Goal: Task Accomplishment & Management: Manage account settings

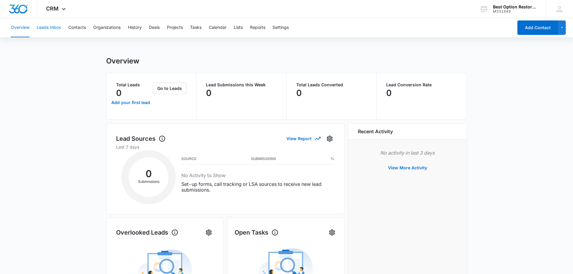
click at [53, 31] on button "Leads Inbox" at bounding box center [49, 27] width 24 height 19
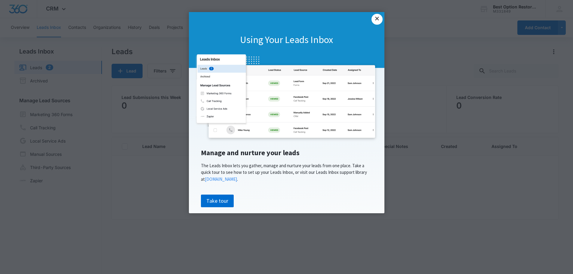
click at [380, 20] on link "×" at bounding box center [376, 19] width 11 height 11
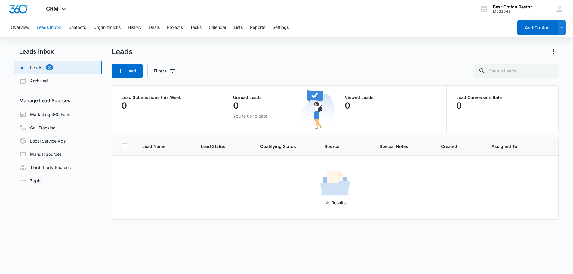
click at [47, 68] on link "Leads 2" at bounding box center [36, 67] width 34 height 7
click at [48, 68] on link "Leads 2" at bounding box center [36, 67] width 34 height 7
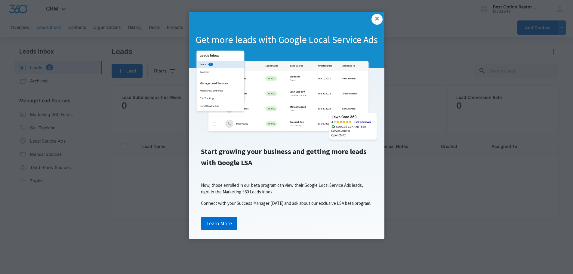
click at [374, 17] on link "×" at bounding box center [376, 19] width 11 height 11
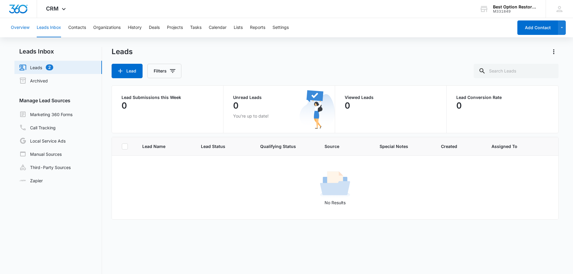
click at [17, 26] on button "Overview" at bounding box center [20, 27] width 19 height 19
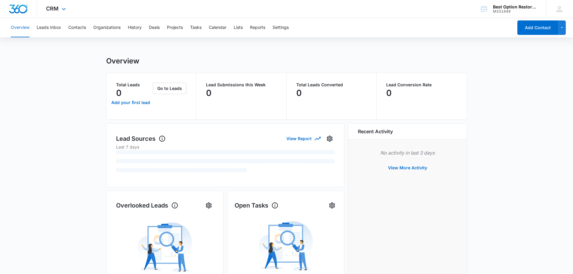
click at [51, 15] on div "CRM Apps Reputation Forms CRM Email Social Ads Files Brand Settings" at bounding box center [56, 9] width 39 height 18
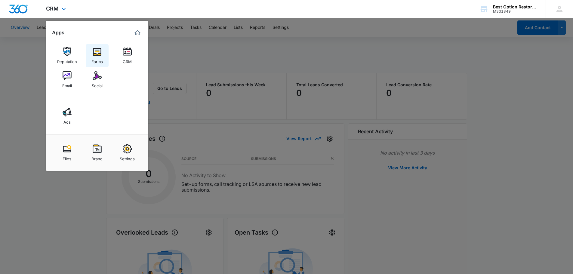
click at [92, 54] on link "Forms" at bounding box center [97, 55] width 23 height 23
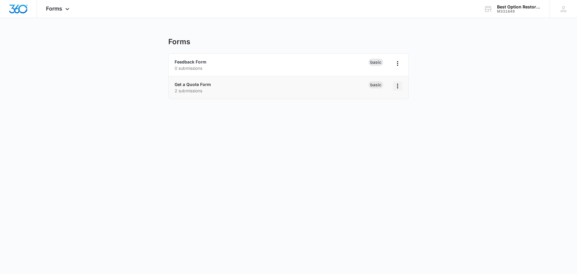
click at [396, 89] on icon "Overflow Menu" at bounding box center [397, 85] width 7 height 7
click at [349, 81] on div "Get a Quote Form 2 submissions" at bounding box center [272, 87] width 194 height 13
click at [188, 82] on link "Get a Quote Form" at bounding box center [193, 84] width 36 height 5
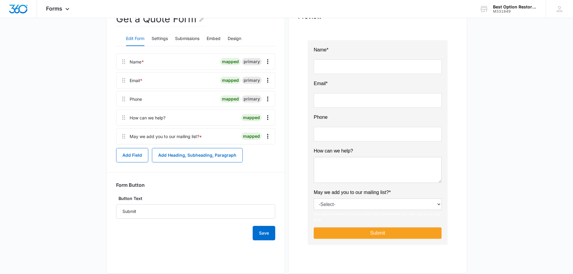
scroll to position [81, 0]
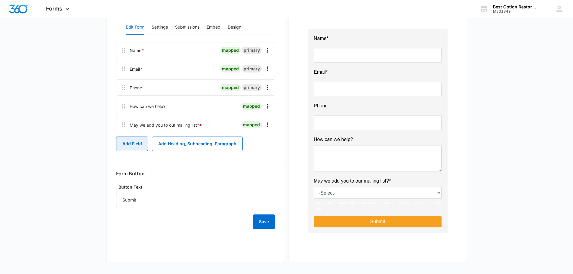
click at [137, 147] on button "Add Field" at bounding box center [132, 143] width 32 height 14
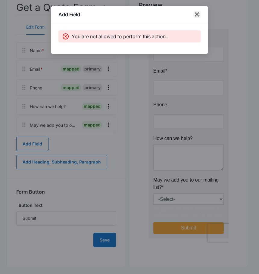
click at [194, 16] on icon "close" at bounding box center [196, 14] width 7 height 7
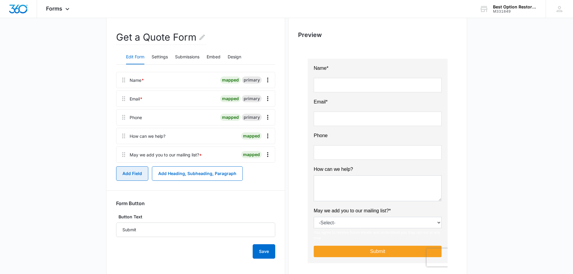
scroll to position [51, 0]
click at [124, 176] on button "Add Field" at bounding box center [132, 174] width 32 height 14
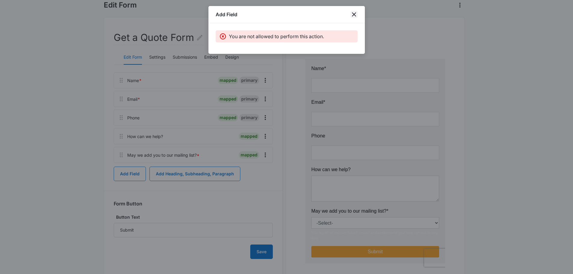
click at [355, 13] on icon "close" at bounding box center [353, 14] width 7 height 7
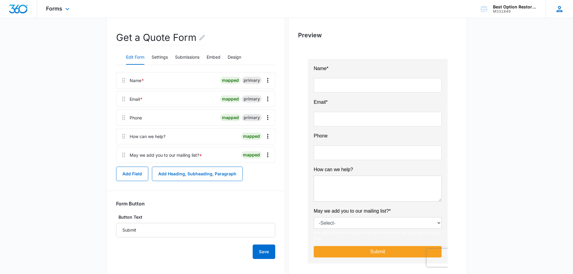
click at [556, 13] on icon at bounding box center [559, 9] width 9 height 9
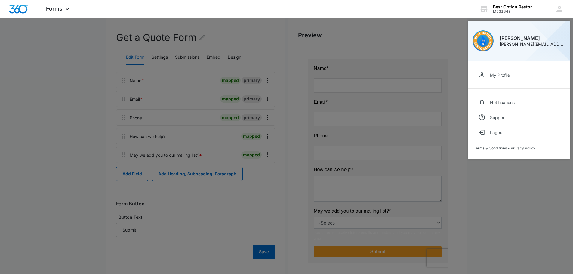
click at [433, 39] on div at bounding box center [286, 137] width 573 height 274
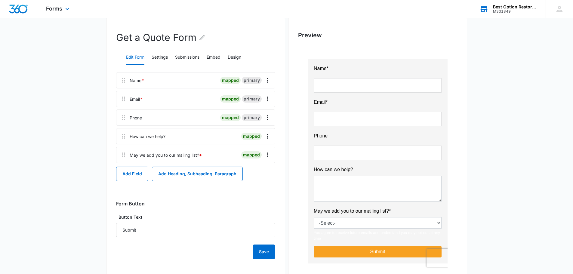
click at [520, 7] on div "Best Option Restoration of [GEOGRAPHIC_DATA]" at bounding box center [515, 7] width 44 height 5
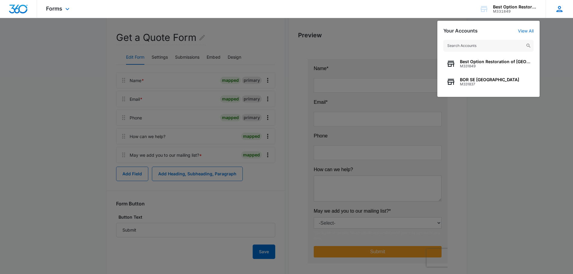
drag, startPoint x: 557, startPoint y: 17, endPoint x: 558, endPoint y: 9, distance: 7.5
click at [557, 17] on div "[PERSON_NAME] [PERSON_NAME][EMAIL_ADDRESS][DOMAIN_NAME] My Profile Notification…" at bounding box center [558, 9] width 27 height 18
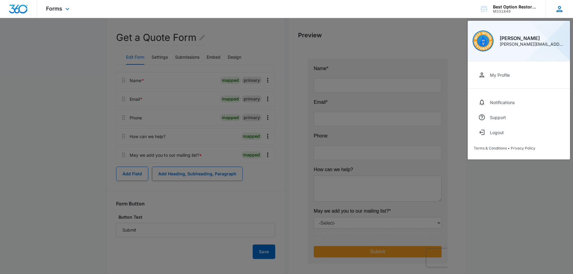
click at [558, 9] on icon at bounding box center [559, 9] width 9 height 9
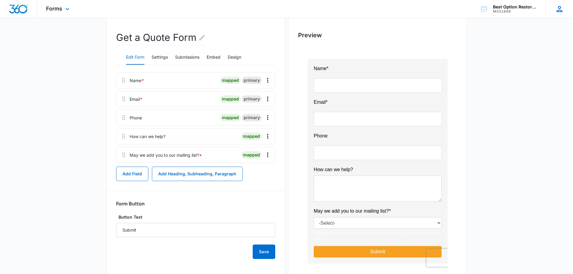
click at [558, 9] on icon at bounding box center [559, 9] width 9 height 9
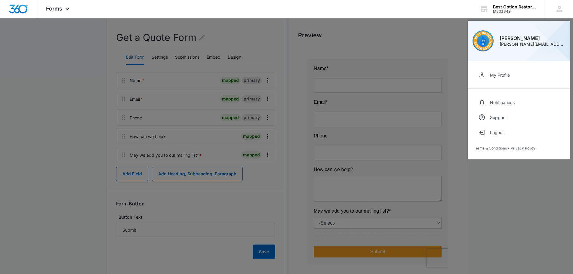
click at [464, 203] on div at bounding box center [286, 137] width 573 height 274
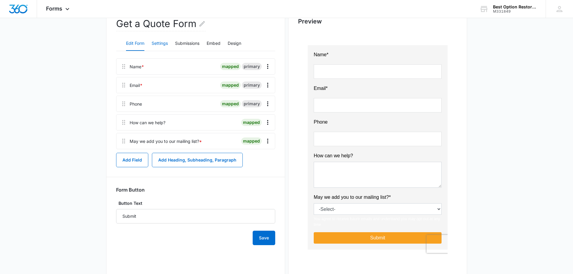
scroll to position [66, 0]
click at [158, 45] on button "Settings" at bounding box center [160, 43] width 16 height 14
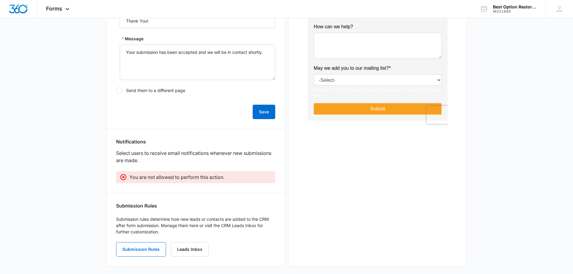
scroll to position [199, 0]
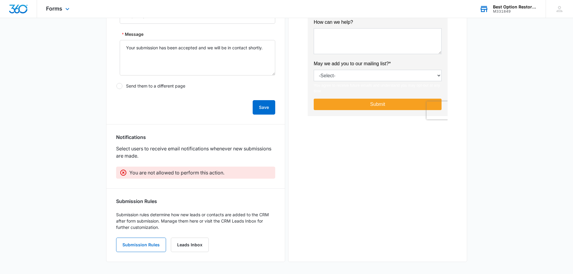
click at [507, 8] on div "Best Option Restoration of [GEOGRAPHIC_DATA]" at bounding box center [515, 7] width 44 height 5
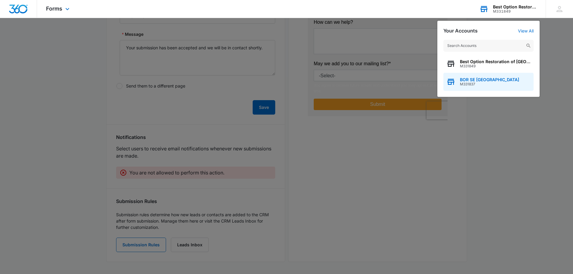
click at [476, 80] on span "BOR SE [GEOGRAPHIC_DATA]" at bounding box center [489, 79] width 59 height 5
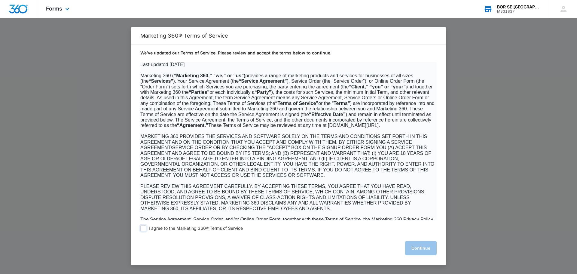
click at [142, 228] on span at bounding box center [143, 228] width 6 height 6
click at [142, 228] on input "I agree to the Marketing 360® Terms of Service" at bounding box center [143, 228] width 6 height 6
checkbox input "true"
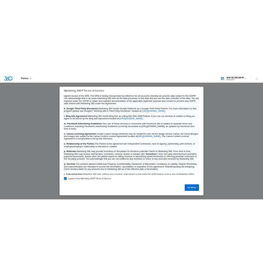
scroll to position [3849, 0]
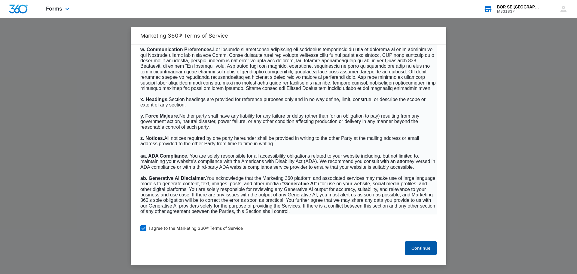
click at [426, 246] on button "Continue" at bounding box center [421, 248] width 32 height 14
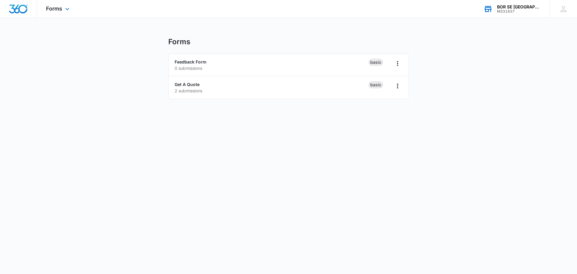
click at [479, 67] on main "Forms Feedback Form 0 submissions Basic Get A Quote 2 submissions Basic" at bounding box center [288, 71] width 577 height 69
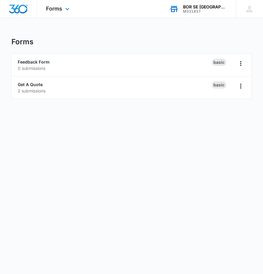
click at [212, 10] on div "M331837" at bounding box center [205, 11] width 44 height 4
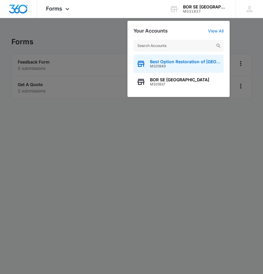
click at [162, 69] on div "Best Option Restoration of [GEOGRAPHIC_DATA] M331849" at bounding box center [178, 64] width 90 height 18
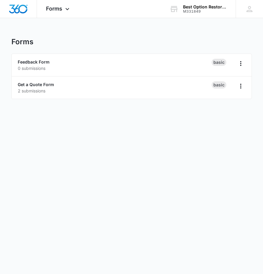
drag, startPoint x: 134, startPoint y: 1, endPoint x: 127, endPoint y: 25, distance: 25.6
click at [127, 25] on div "Forms Apps Reputation Forms CRM Email Social Ads Files Brand Settings Best Opti…" at bounding box center [131, 53] width 263 height 106
